Goal: Task Accomplishment & Management: Manage account settings

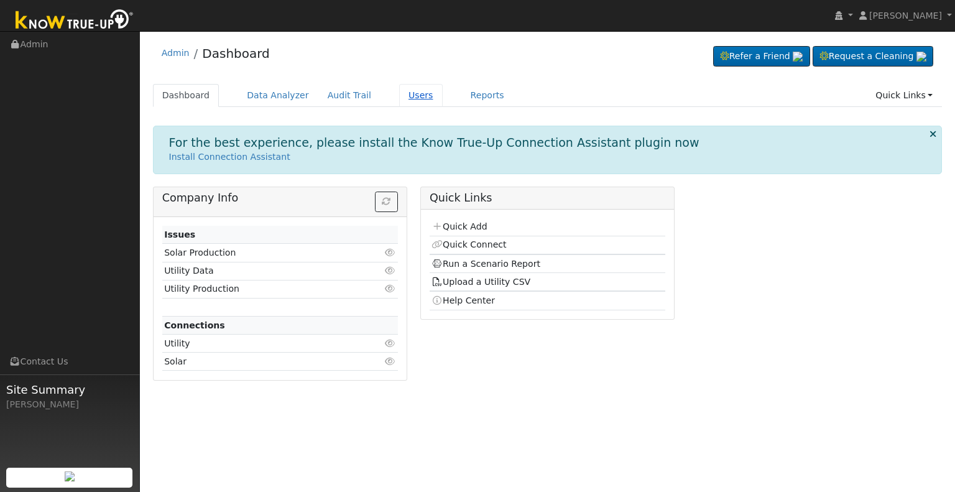
click at [403, 94] on link "Users" at bounding box center [421, 95] width 44 height 23
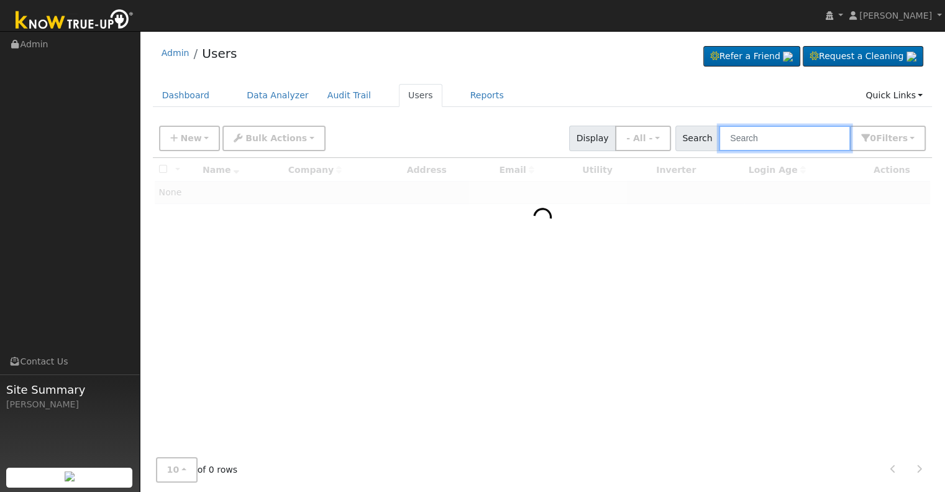
click at [747, 135] on input "text" at bounding box center [785, 138] width 132 height 25
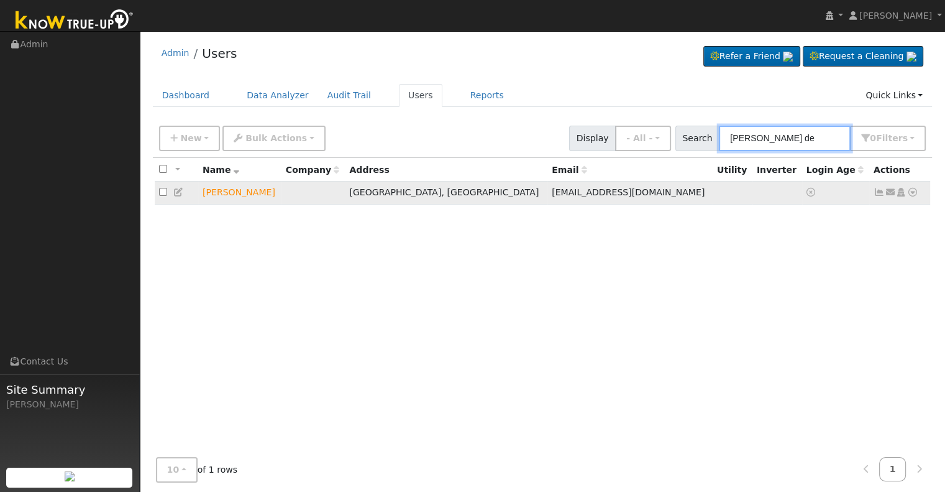
type input "[PERSON_NAME] de"
click at [900, 193] on icon at bounding box center [901, 192] width 11 height 9
